Goal: Transaction & Acquisition: Purchase product/service

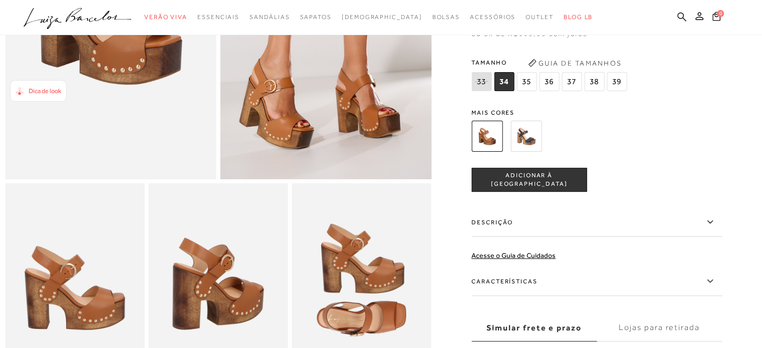
scroll to position [207, 0]
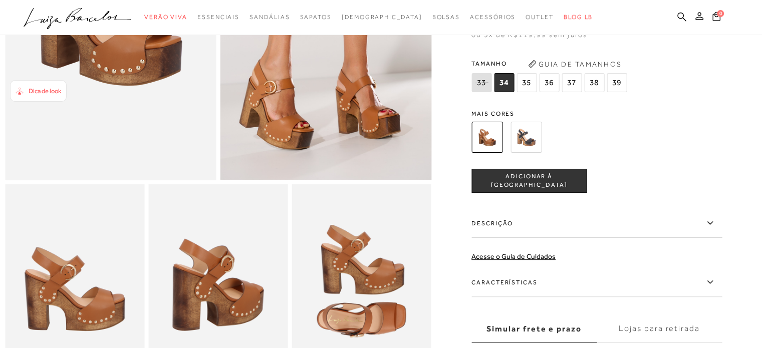
click at [533, 89] on span "35" at bounding box center [527, 82] width 20 height 19
click at [543, 189] on span "ADICIONAR À [GEOGRAPHIC_DATA]" at bounding box center [529, 181] width 114 height 18
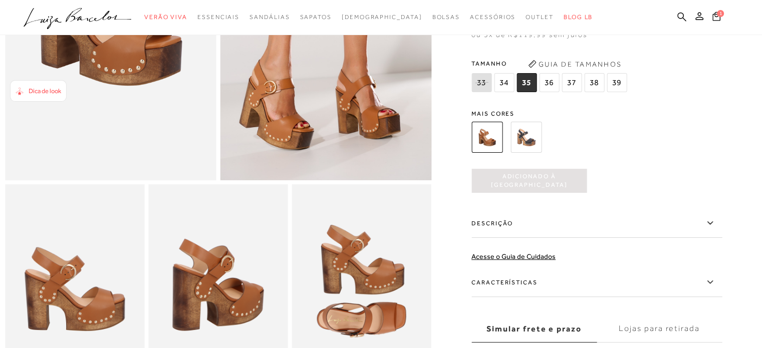
scroll to position [0, 0]
click at [715, 16] on icon at bounding box center [716, 16] width 8 height 9
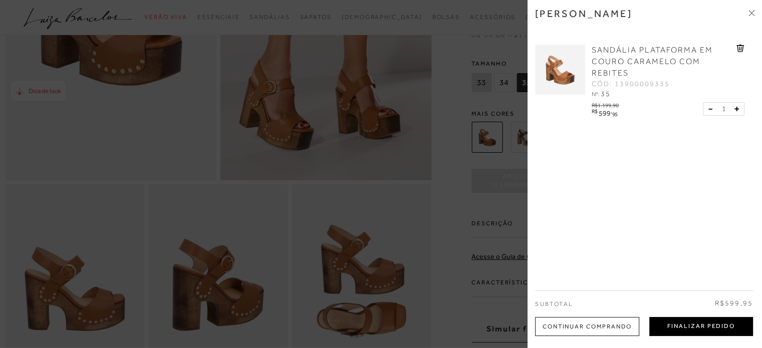
click at [709, 322] on button "Finalizar Pedido" at bounding box center [701, 326] width 104 height 19
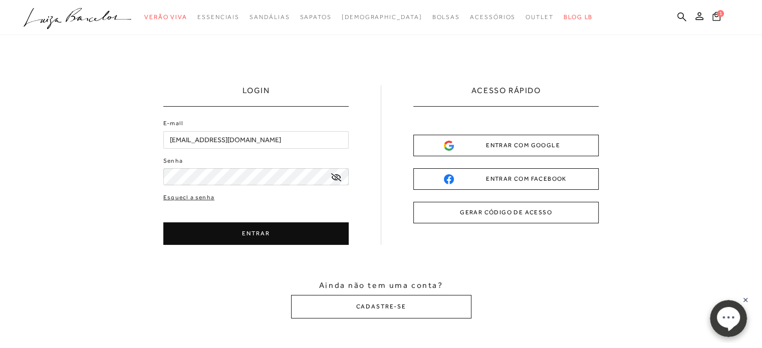
click at [260, 233] on button "ENTRAR" at bounding box center [255, 233] width 185 height 23
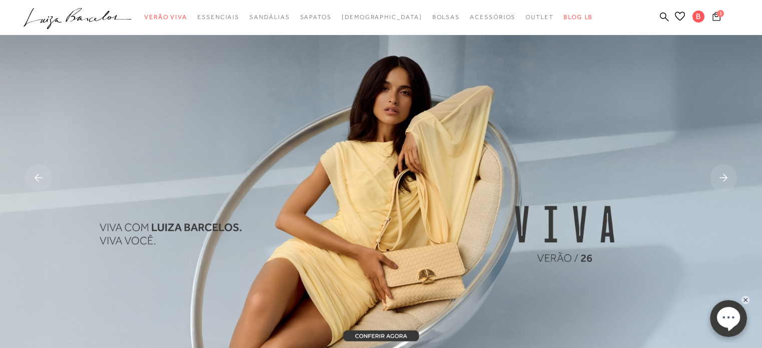
click at [719, 13] on span "1" at bounding box center [720, 13] width 7 height 7
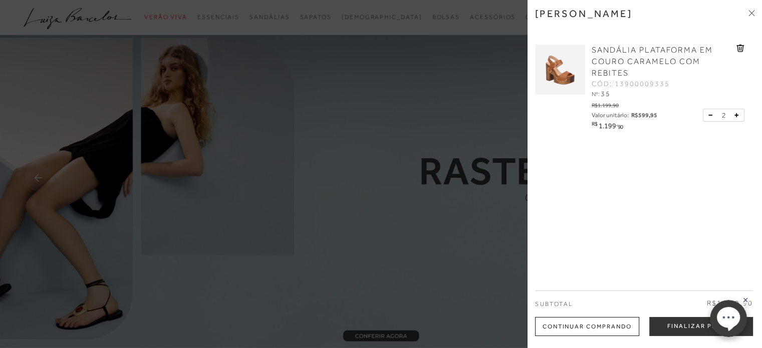
click at [709, 114] on button at bounding box center [712, 115] width 9 height 9
click at [663, 328] on button "Finalizar Pedido" at bounding box center [701, 326] width 104 height 19
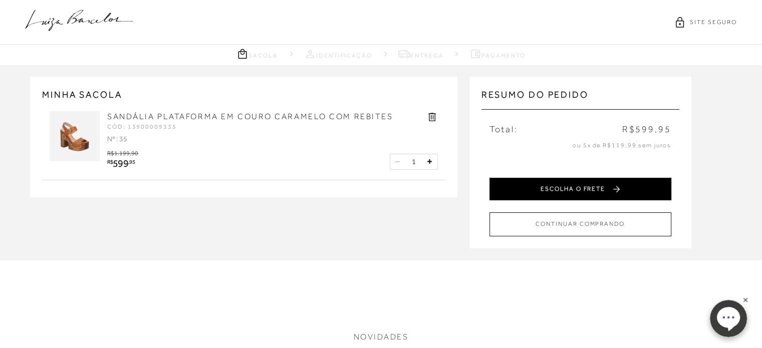
click at [592, 194] on button "ESCOLHA O FRETE" at bounding box center [580, 189] width 182 height 23
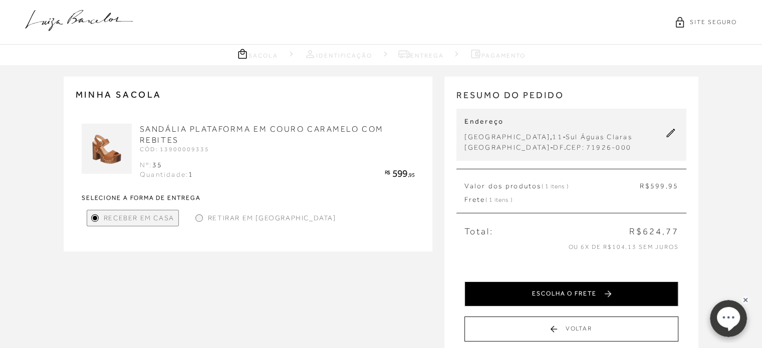
click at [577, 290] on button "ESCOLHA O FRETE" at bounding box center [571, 294] width 214 height 25
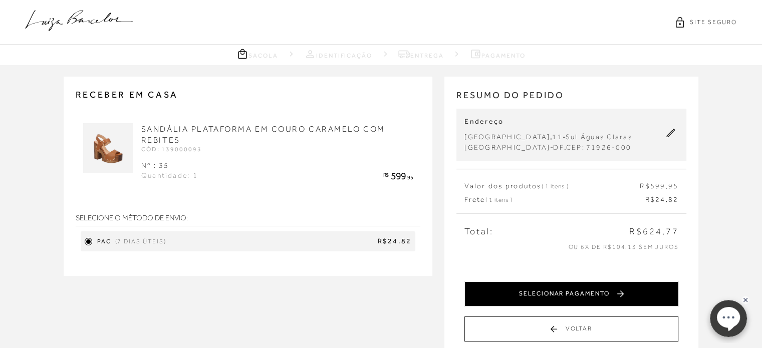
click at [581, 294] on button "SELECIONAR PAGAMENTO" at bounding box center [571, 294] width 214 height 25
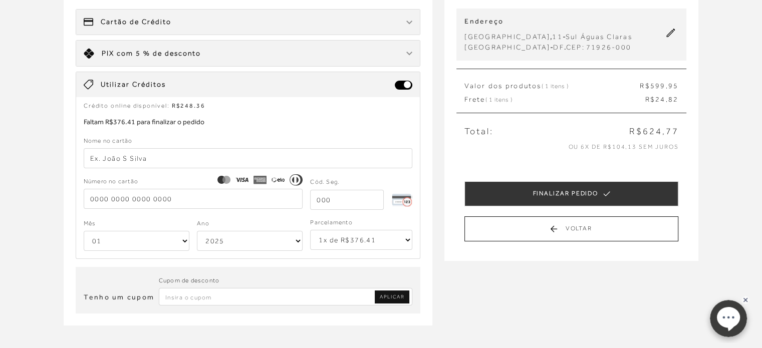
scroll to position [130, 0]
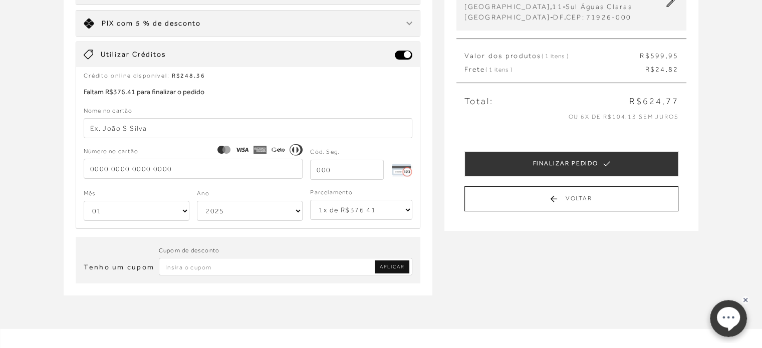
click at [169, 128] on input "text" at bounding box center [248, 128] width 329 height 20
click at [133, 126] on input "bruna t de a melo" at bounding box center [248, 128] width 329 height 20
type input "[PERSON_NAME]"
click at [106, 164] on input "tel" at bounding box center [193, 169] width 219 height 20
type input "[CREDIT_CARD_NUMBER]"
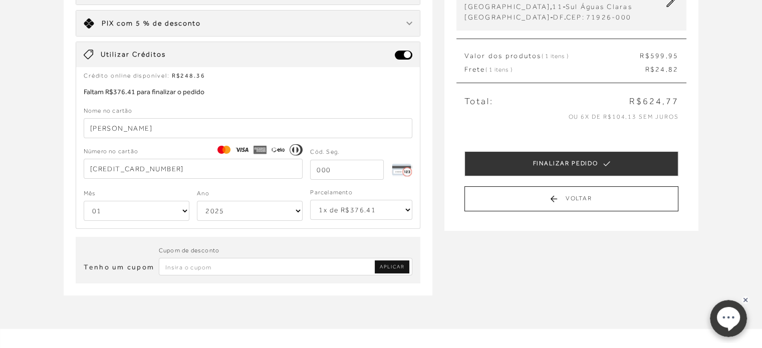
click at [172, 209] on select "01 02 03 04 05 06 07 08 09 10 11 12" at bounding box center [137, 211] width 106 height 20
select select "08"
click at [84, 201] on select "01 02 03 04 05 06 07 08 09 10 11 12" at bounding box center [137, 211] width 106 height 20
click at [265, 206] on select "2025 2026 2027 2028 2029 2030 2031 2032 2033 2034 2035 2036 2037 2038 2039 2040…" at bounding box center [250, 211] width 106 height 20
select select "2031"
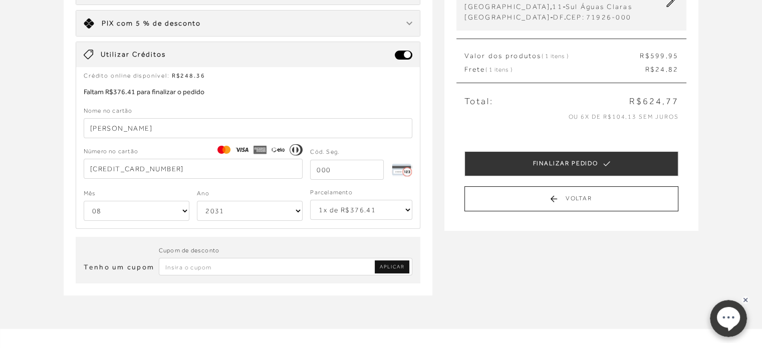
click at [197, 201] on select "2025 2026 2027 2028 2029 2030 2031 2032 2033 2034 2035 2036 2037 2038 2039 2040…" at bounding box center [250, 211] width 106 height 20
click at [375, 170] on input "tel" at bounding box center [347, 170] width 74 height 20
type input "110"
click at [401, 214] on select "1x de R$376.41 2x de R$188.21 sem juros 3x de R$125.48 sem juros 4x de R$94.11 …" at bounding box center [361, 210] width 102 height 20
select select "3"
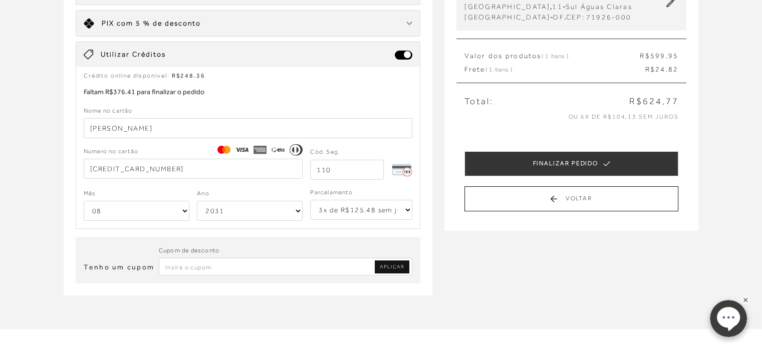
click at [310, 200] on select "1x de R$376.41 2x de R$188.21 sem juros 3x de R$125.48 sem juros 4x de R$94.11 …" at bounding box center [361, 210] width 102 height 20
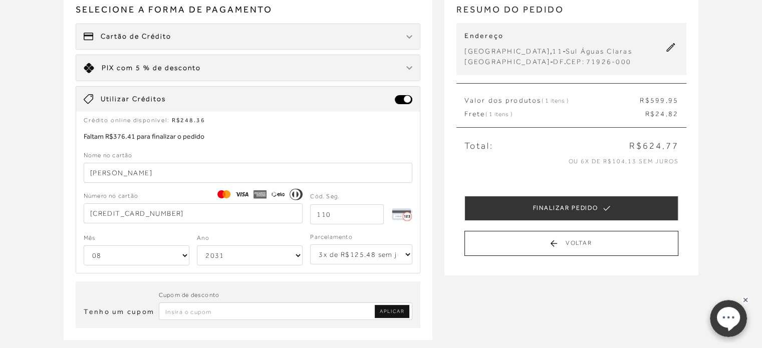
scroll to position [61, 0]
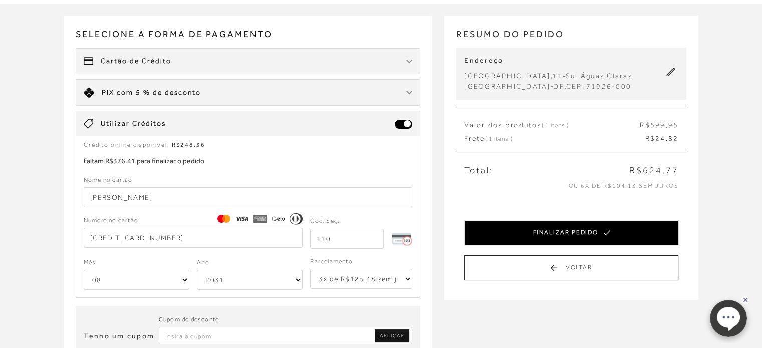
click at [575, 229] on button "FINALIZAR PEDIDO" at bounding box center [571, 232] width 214 height 25
select select "08"
select select "2031"
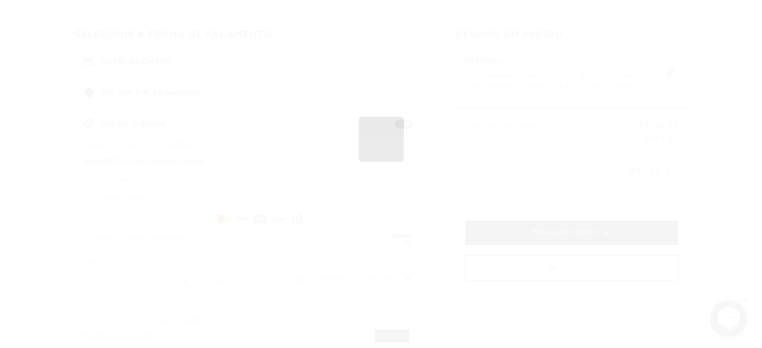
scroll to position [0, 0]
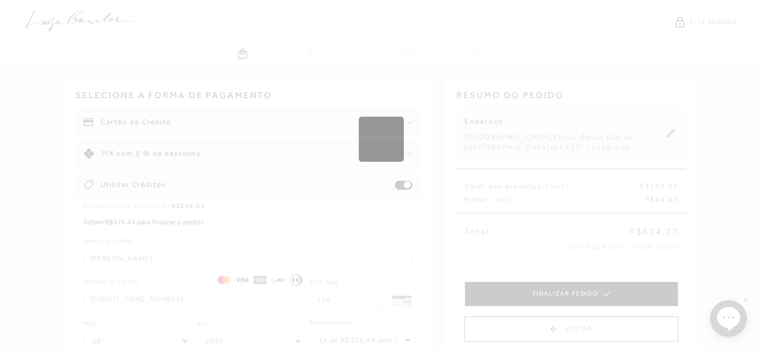
select select "1"
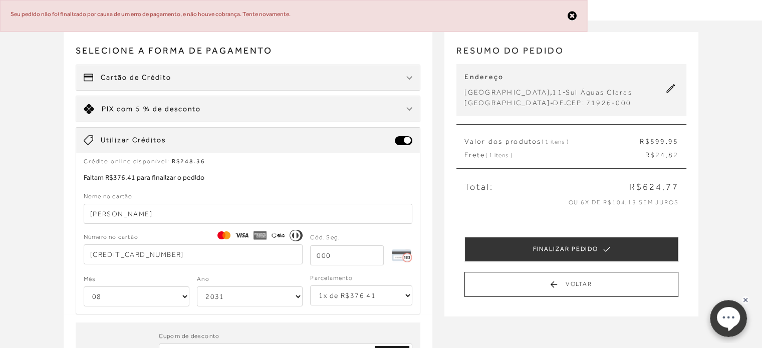
scroll to position [60, 0]
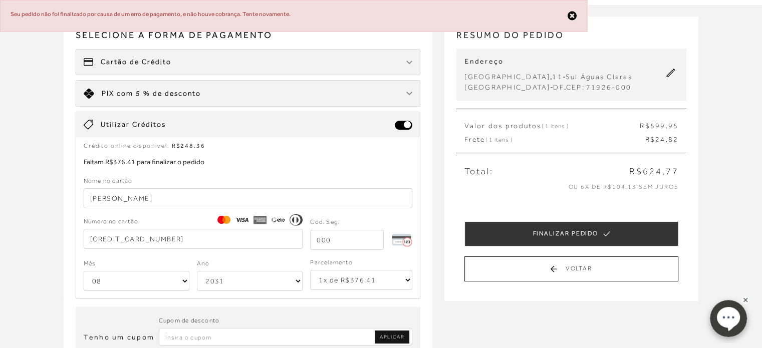
click at [113, 196] on input "[PERSON_NAME]" at bounding box center [248, 198] width 329 height 20
type input "bruna de t a melo"
click at [180, 235] on input "[CREDIT_CARD_NUMBER]" at bounding box center [193, 239] width 219 height 20
click at [168, 234] on input "[CREDIT_CARD_NUMBER]" at bounding box center [193, 239] width 219 height 20
type input "5"
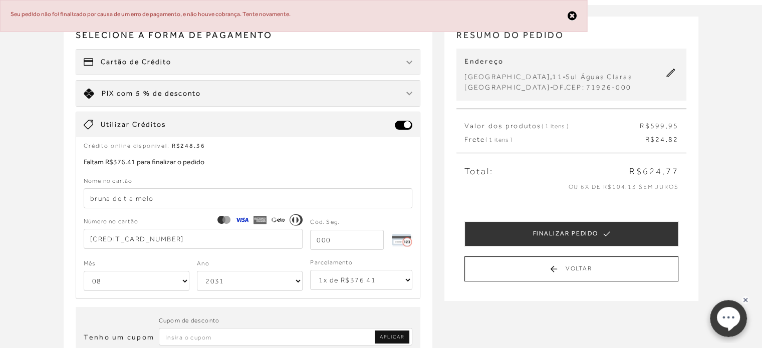
type input "[CREDIT_CARD_NUMBER]"
click at [353, 235] on input "tel" at bounding box center [347, 240] width 74 height 20
type input "912"
click at [393, 278] on select "1x de R$376.41 2x de R$188.21 sem juros 3x de R$125.48 sem juros 4x de R$94.11 …" at bounding box center [361, 280] width 102 height 20
select select "3"
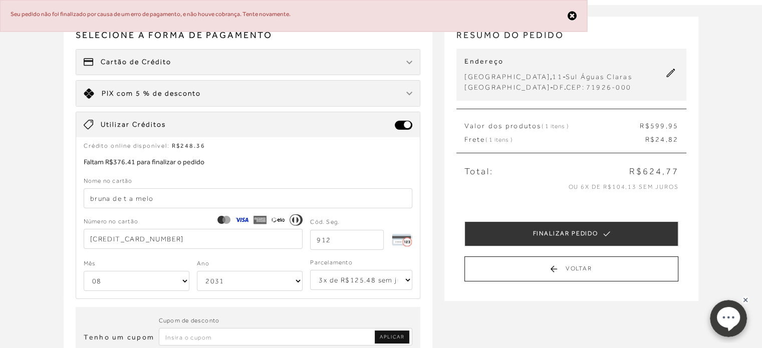
click at [310, 270] on select "1x de R$376.41 2x de R$188.21 sem juros 3x de R$125.48 sem juros 4x de R$94.11 …" at bounding box center [361, 280] width 102 height 20
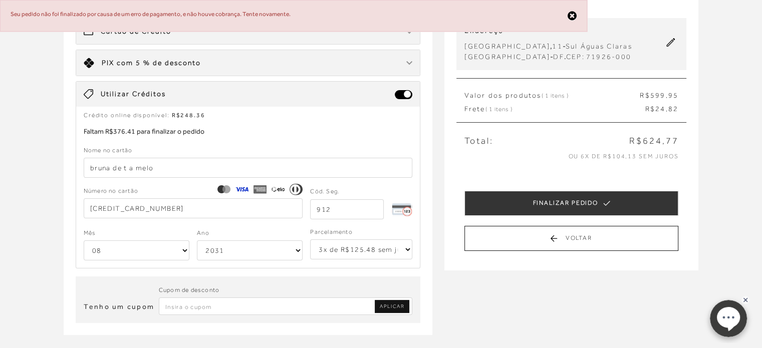
scroll to position [100, 0]
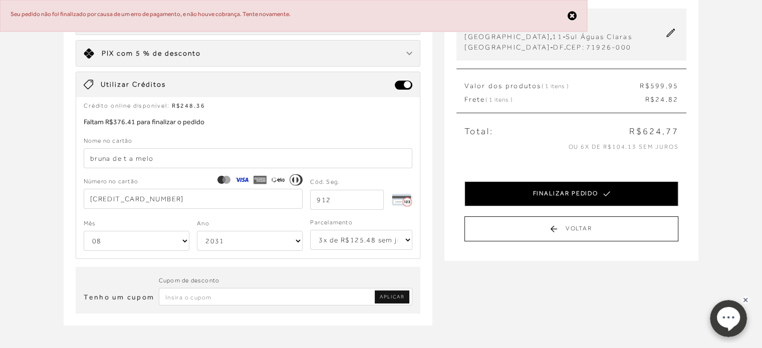
click at [578, 190] on button "FINALIZAR PEDIDO" at bounding box center [571, 193] width 214 height 25
select select "08"
select select "2031"
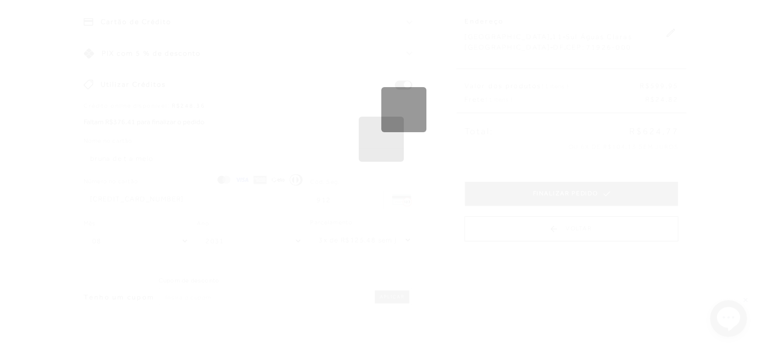
scroll to position [0, 0]
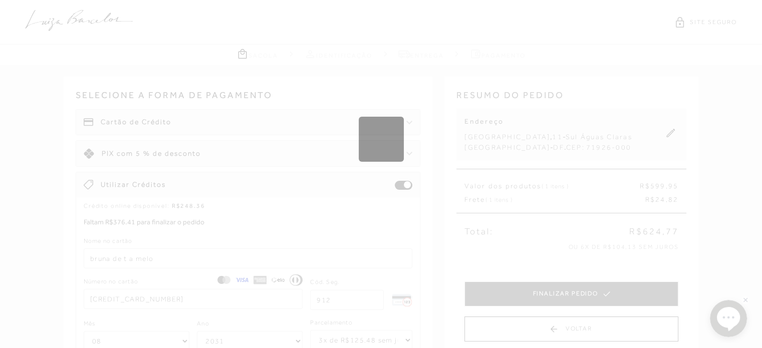
select select "1"
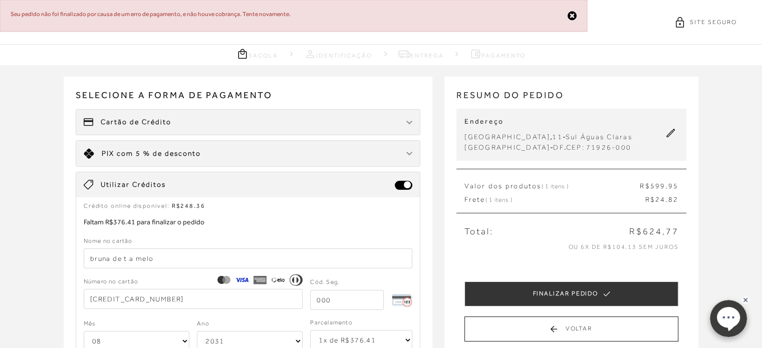
click at [730, 322] on ellipse at bounding box center [727, 317] width 23 height 21
click at [399, 183] on span at bounding box center [404, 185] width 18 height 9
select select "08"
select select "2031"
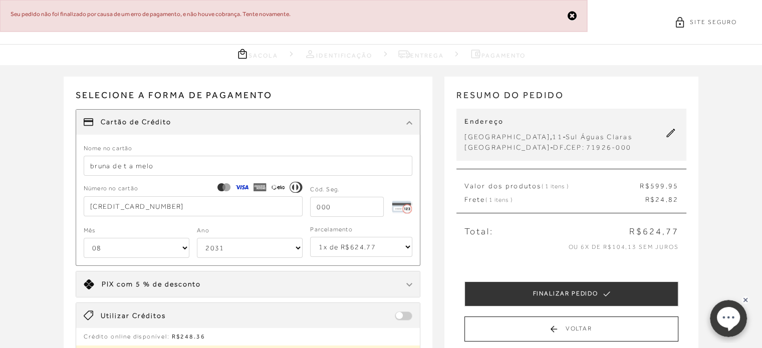
click at [732, 316] on ellipse at bounding box center [727, 317] width 23 height 21
click at [399, 249] on select "1x de R$624.77 2x de R$312.39 sem juros 3x de R$208.26 sem juros 4x de R$156.20…" at bounding box center [361, 247] width 102 height 20
select select "4"
click at [310, 237] on select "1x de R$624.77 2x de R$312.39 sem juros 3x de R$208.26 sem juros 4x de R$156.20…" at bounding box center [361, 247] width 102 height 20
click at [348, 213] on input "tel" at bounding box center [347, 207] width 74 height 20
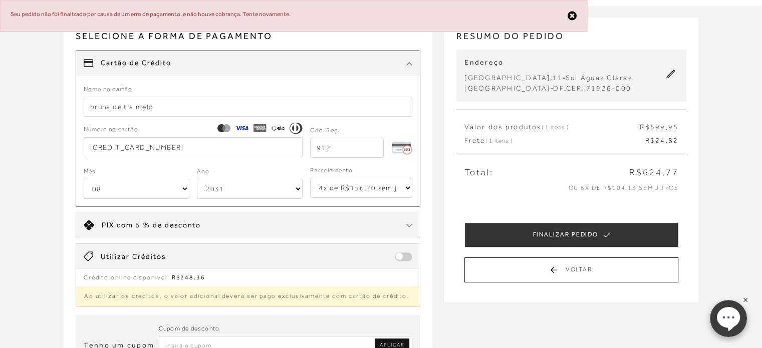
scroll to position [60, 0]
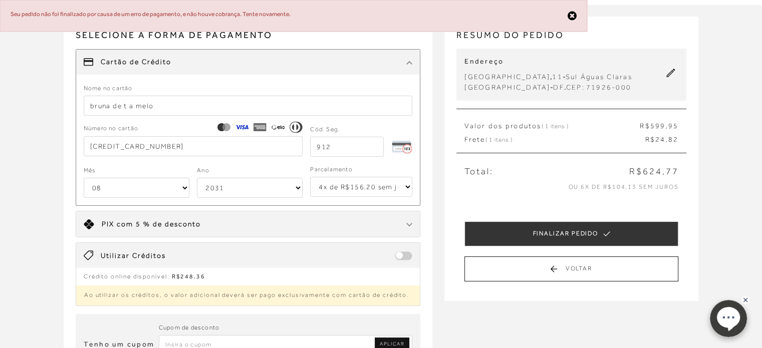
type input "912"
click at [407, 255] on span at bounding box center [404, 255] width 18 height 9
select select "08"
select select "2031"
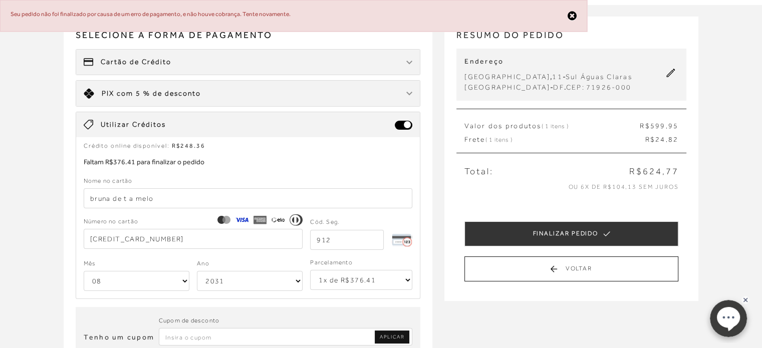
click at [370, 281] on select "1x de R$376.41 2x de R$188.21 sem juros 3x de R$125.48 sem juros 4x de R$94.11 …" at bounding box center [361, 280] width 102 height 20
select select "3"
click at [310, 270] on select "1x de R$376.41 2x de R$188.21 sem juros 3x de R$125.48 sem juros 4x de R$94.11 …" at bounding box center [361, 280] width 102 height 20
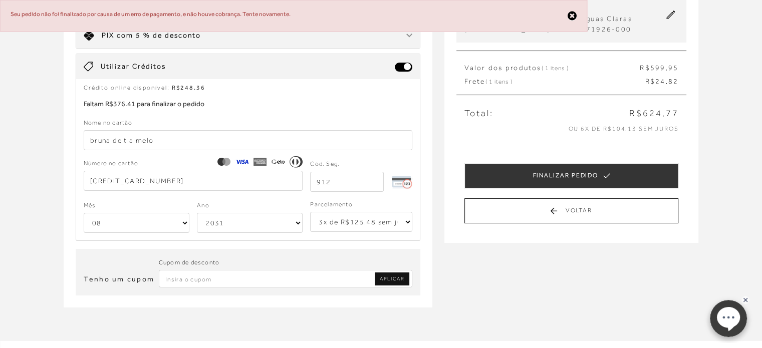
scroll to position [120, 0]
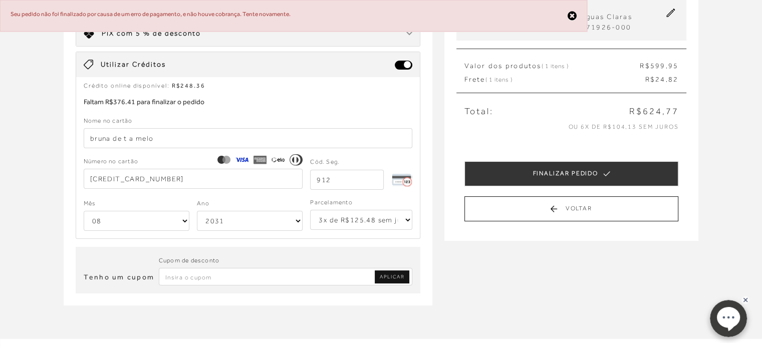
click at [571, 15] on icon at bounding box center [572, 16] width 9 height 11
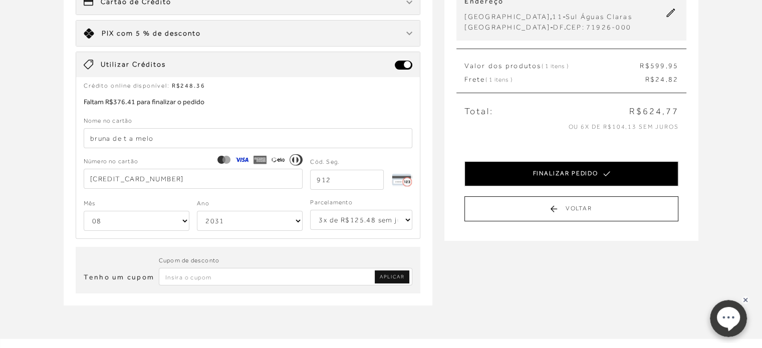
click at [585, 175] on button "FINALIZAR PEDIDO" at bounding box center [571, 173] width 214 height 25
select select "08"
select select "2031"
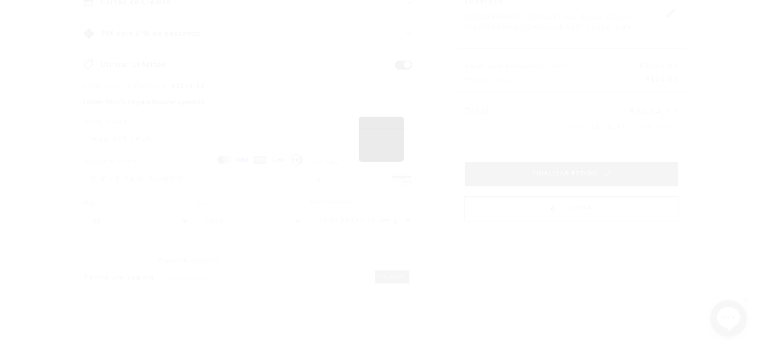
scroll to position [0, 0]
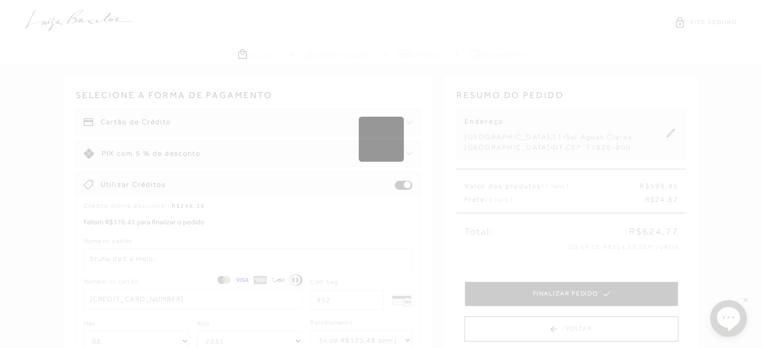
select select "1"
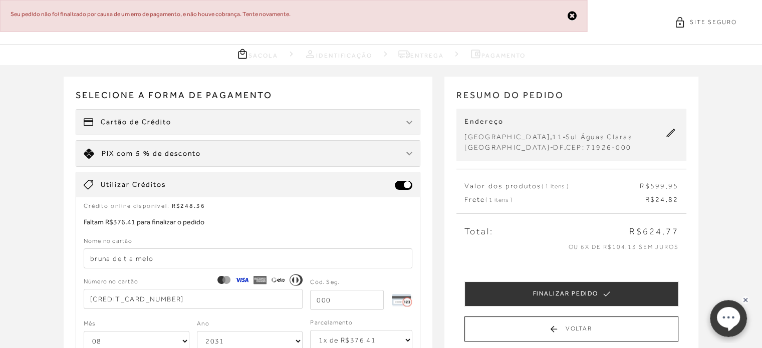
click at [724, 320] on ellipse at bounding box center [727, 317] width 23 height 21
click at [570, 16] on icon at bounding box center [572, 16] width 9 height 11
